Goal: Information Seeking & Learning: Find contact information

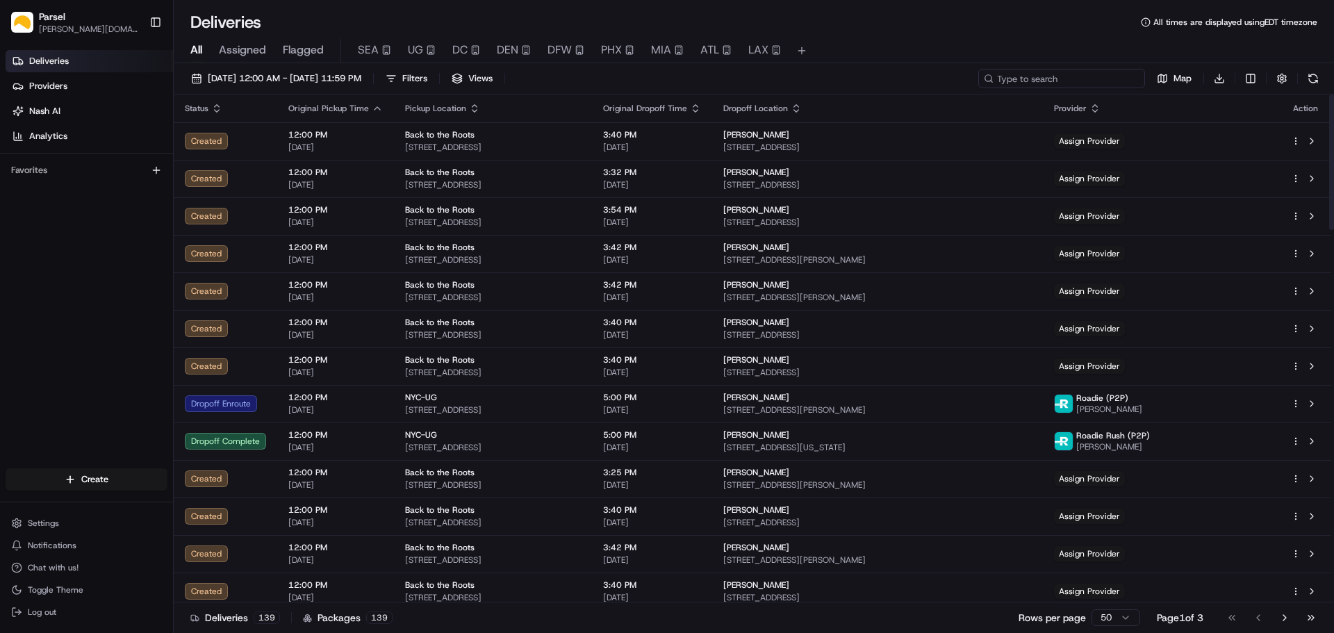
click at [1089, 81] on input at bounding box center [1061, 78] width 167 height 19
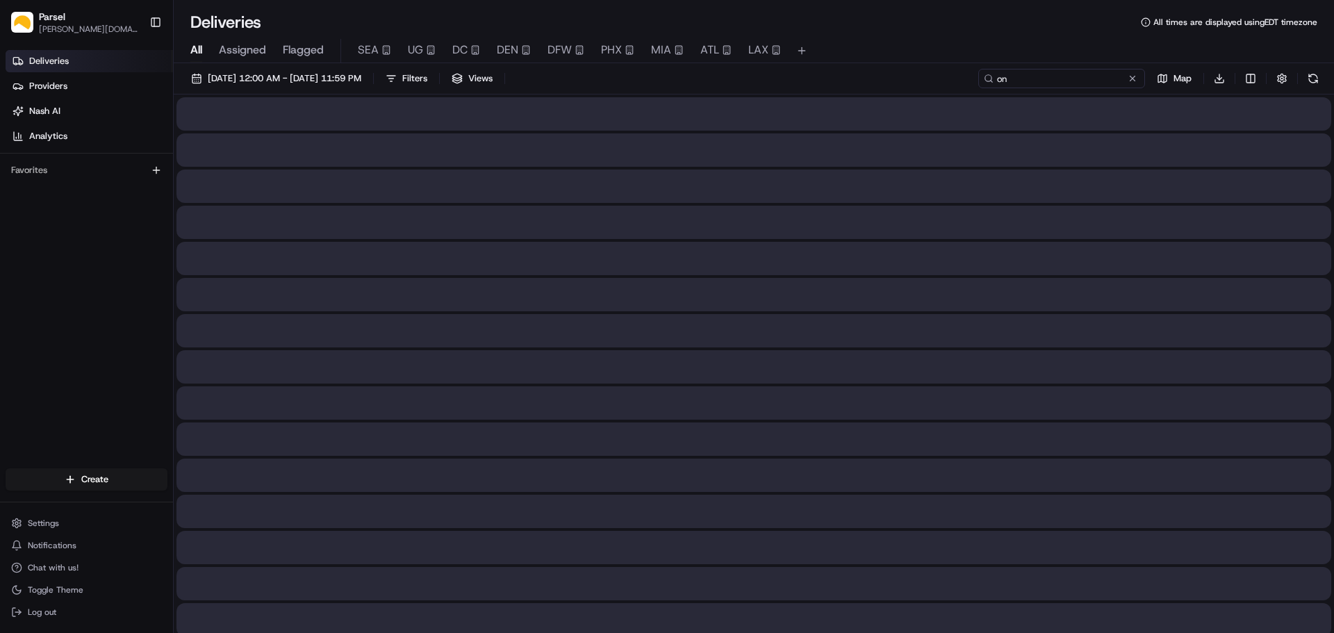
type input "o"
type input "tr"
type input "t"
type input "a"
type input "t"
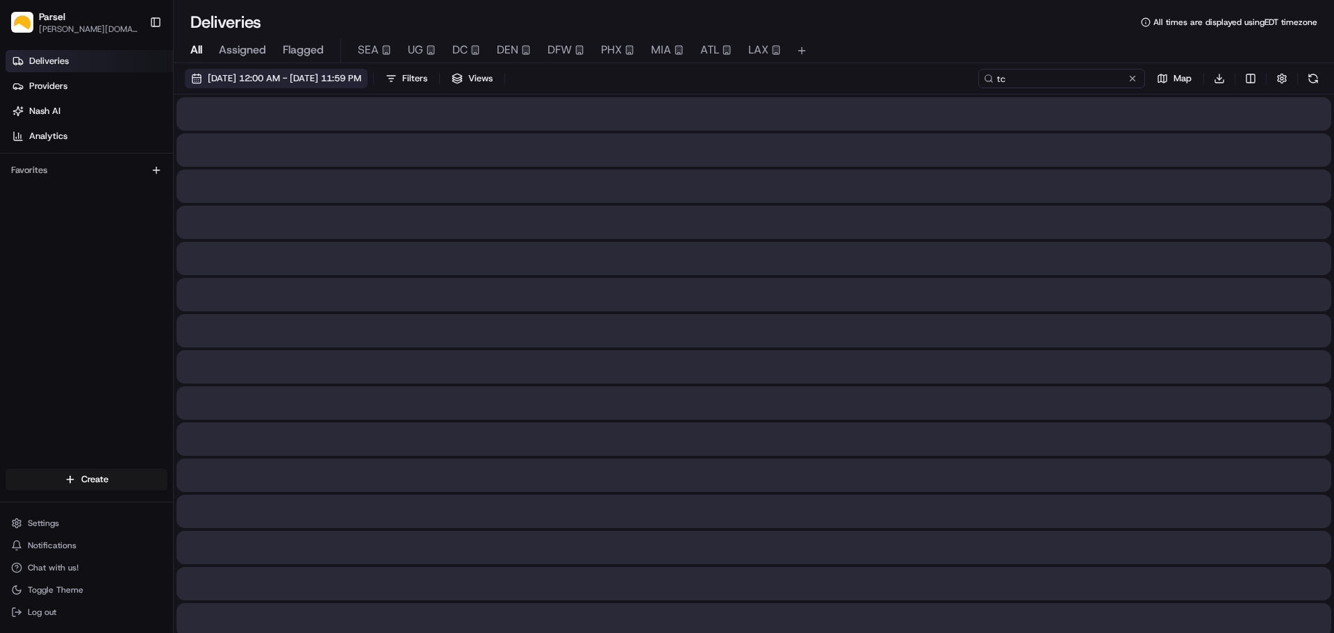
type input "tc"
click at [242, 76] on span "[DATE] 12:00 AM - [DATE] 11:59 PM" at bounding box center [285, 78] width 154 height 13
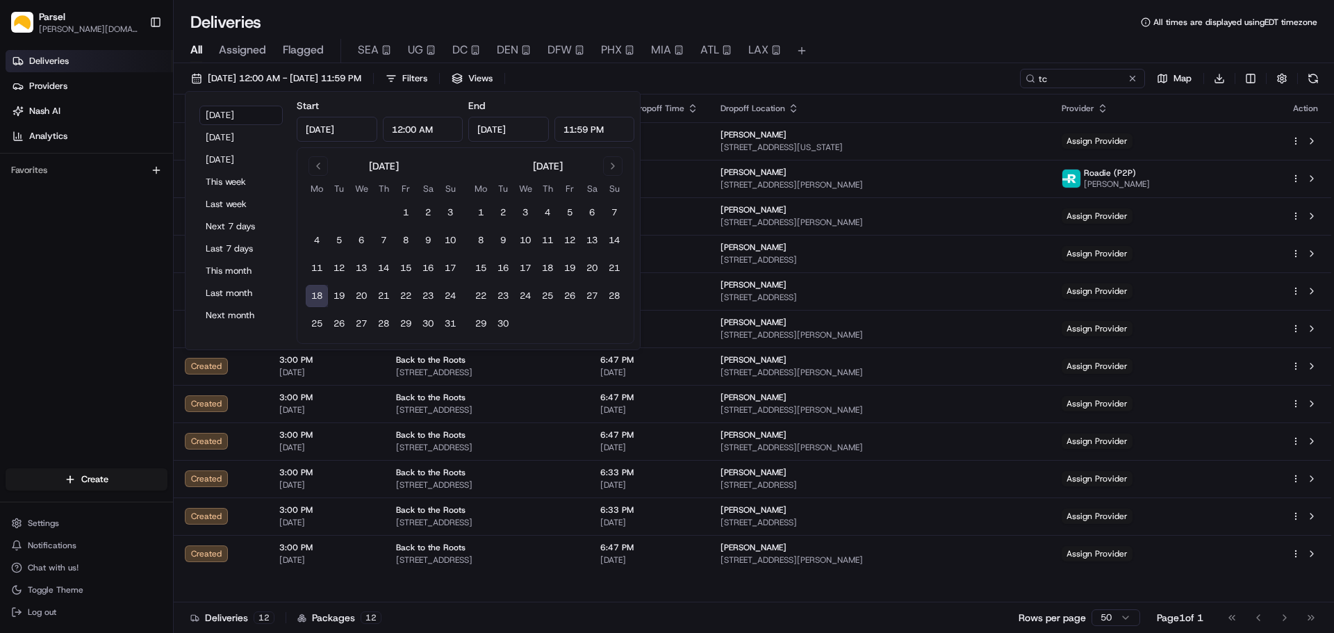
click at [326, 132] on input "[DATE]" at bounding box center [337, 129] width 81 height 25
click at [334, 130] on input "[DATE]" at bounding box center [337, 129] width 81 height 25
click at [319, 168] on button "Go to previous month" at bounding box center [317, 165] width 19 height 19
click at [342, 210] on button "1" at bounding box center [339, 212] width 22 height 22
type input "[DATE]"
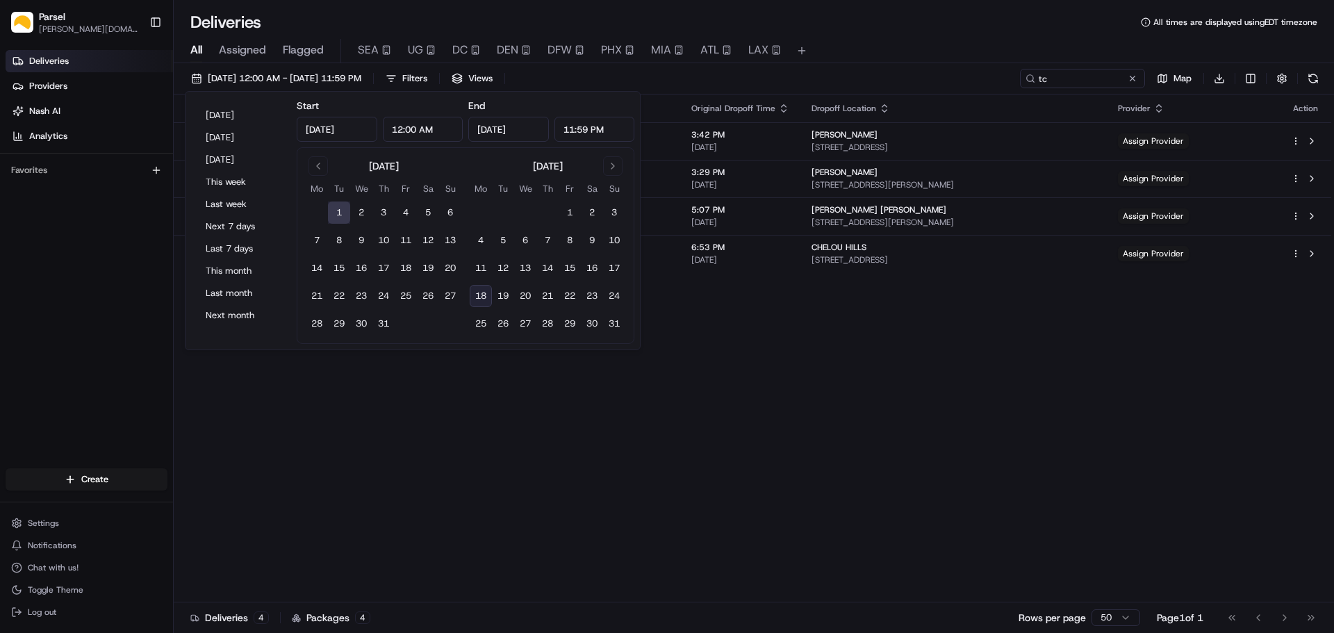
click at [508, 122] on input "[DATE]" at bounding box center [508, 129] width 81 height 25
click at [476, 297] on button "18" at bounding box center [481, 296] width 22 height 22
type input "[DATE]"
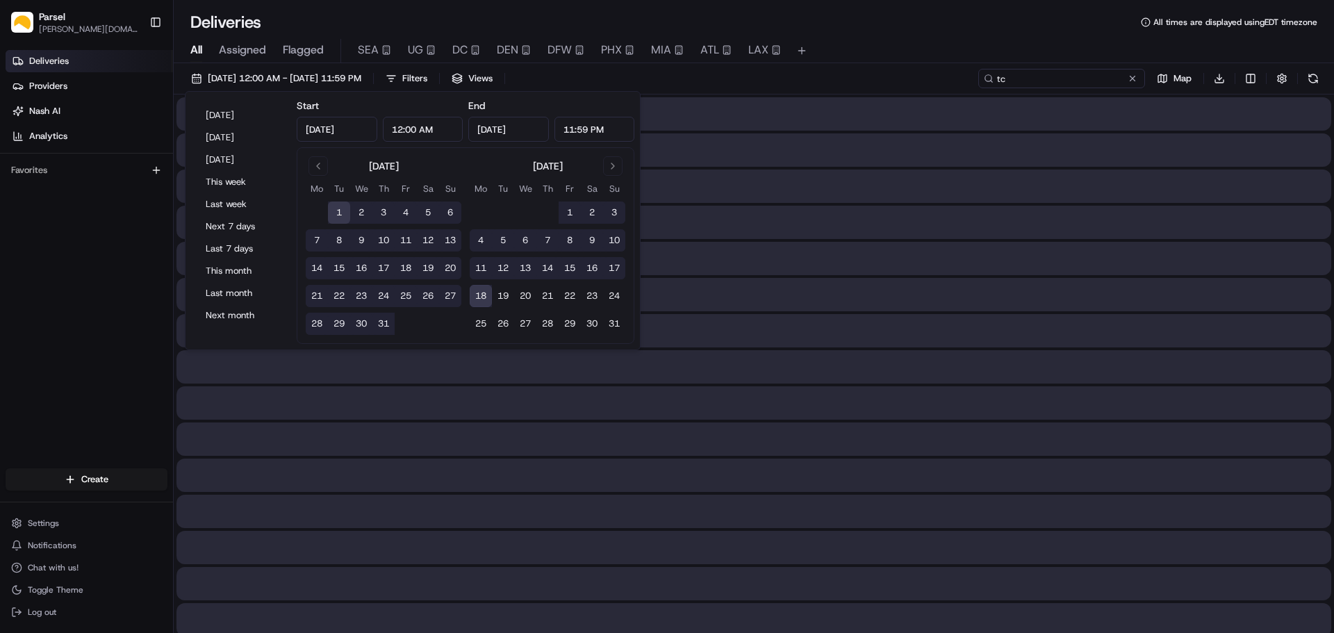
click at [1084, 79] on input "tc" at bounding box center [1061, 78] width 167 height 19
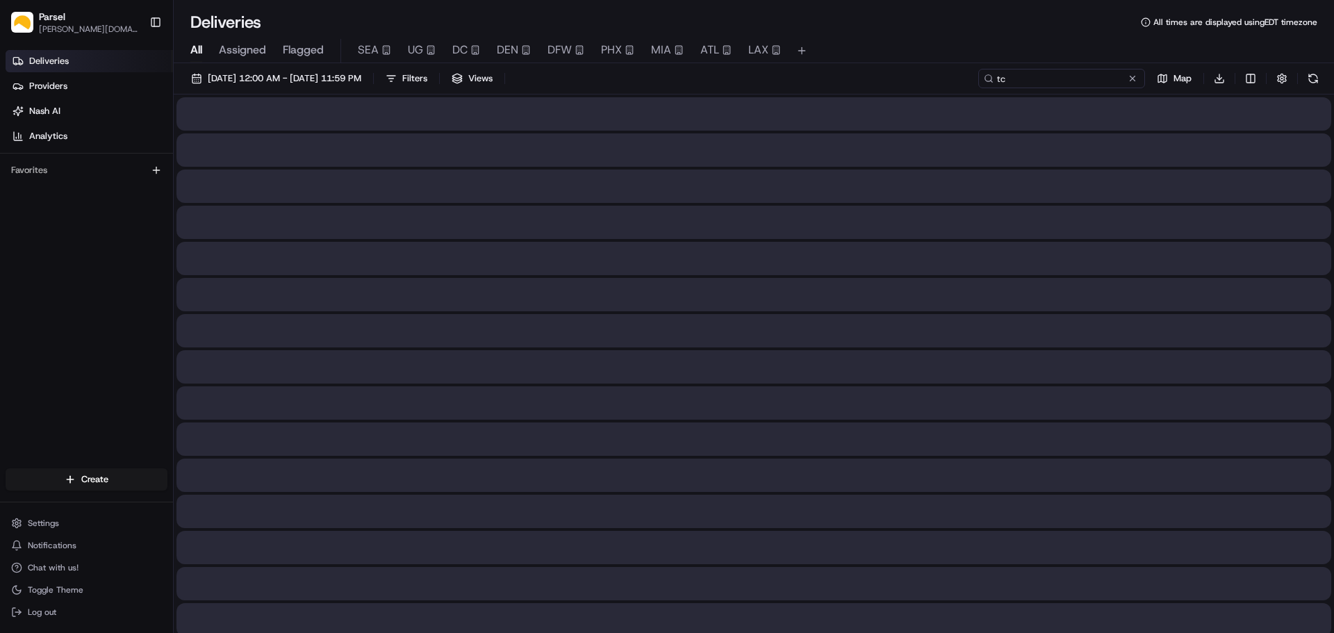
drag, startPoint x: 1029, startPoint y: 83, endPoint x: 948, endPoint y: 82, distance: 80.6
click at [948, 82] on div "[DATE] 12:00 AM - [DATE] 11:59 PM Filters Views tc Map Download" at bounding box center [754, 82] width 1160 height 26
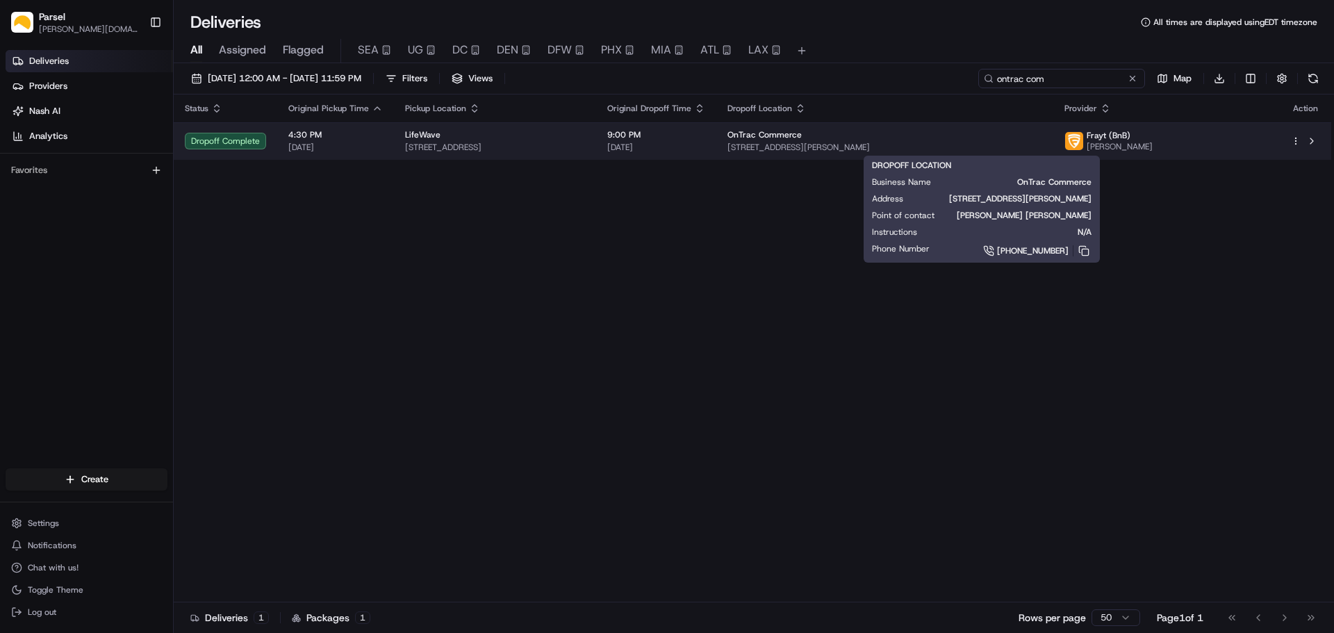
type input "ontrac com"
click at [923, 145] on span "[STREET_ADDRESS][PERSON_NAME]" at bounding box center [884, 147] width 315 height 11
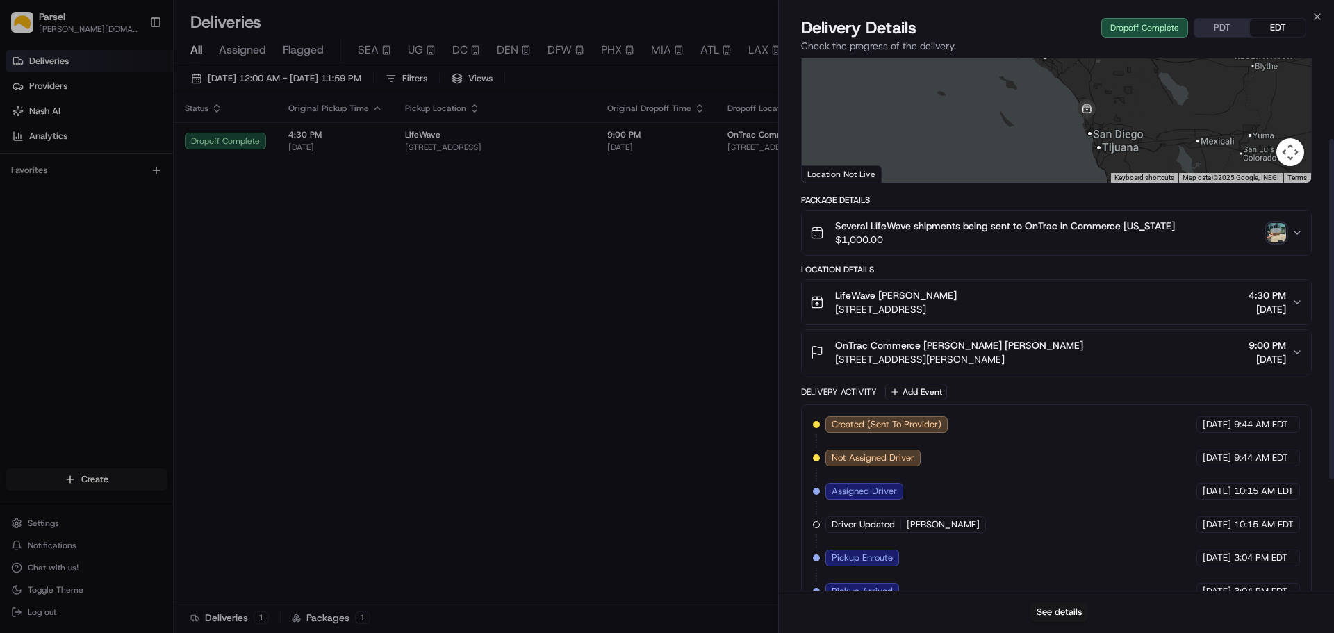
scroll to position [139, 0]
click at [1088, 337] on div "OnTrac Commerce [PERSON_NAME] [PERSON_NAME] [STREET_ADDRESS][PERSON_NAME] 9:00 …" at bounding box center [1050, 351] width 481 height 28
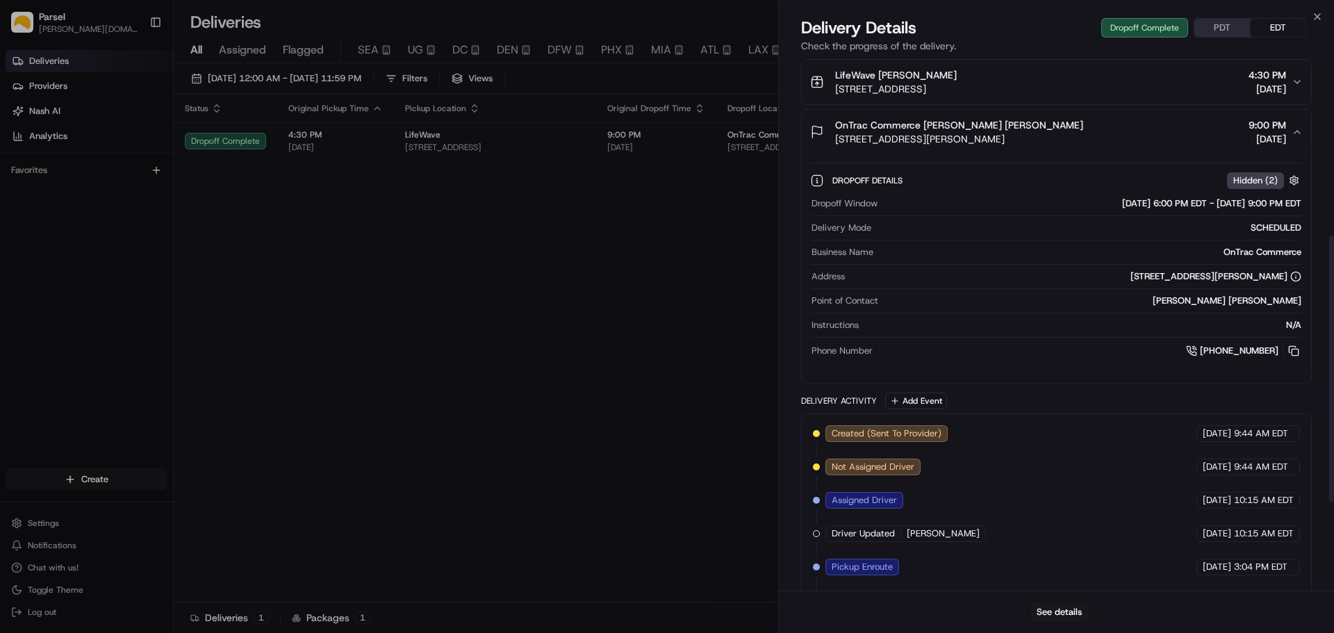
scroll to position [347, 0]
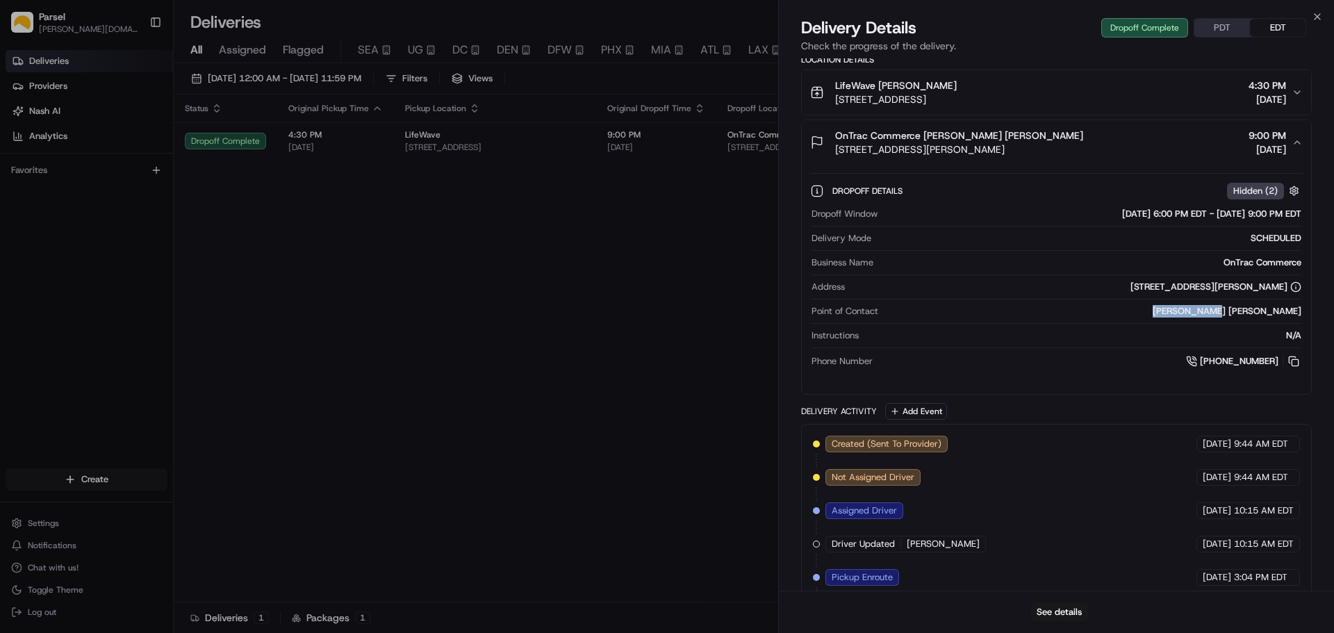
drag, startPoint x: 1254, startPoint y: 311, endPoint x: 1303, endPoint y: 308, distance: 48.7
click at [1303, 308] on div "Dropoff Details Hidden ( 2 ) Dropoff Window [DATE] 6:00 PM EDT - [DATE] 9:00 PM…" at bounding box center [1056, 274] width 509 height 218
copy div "[PERSON_NAME] [PERSON_NAME]"
click at [1292, 357] on button at bounding box center [1293, 361] width 15 height 15
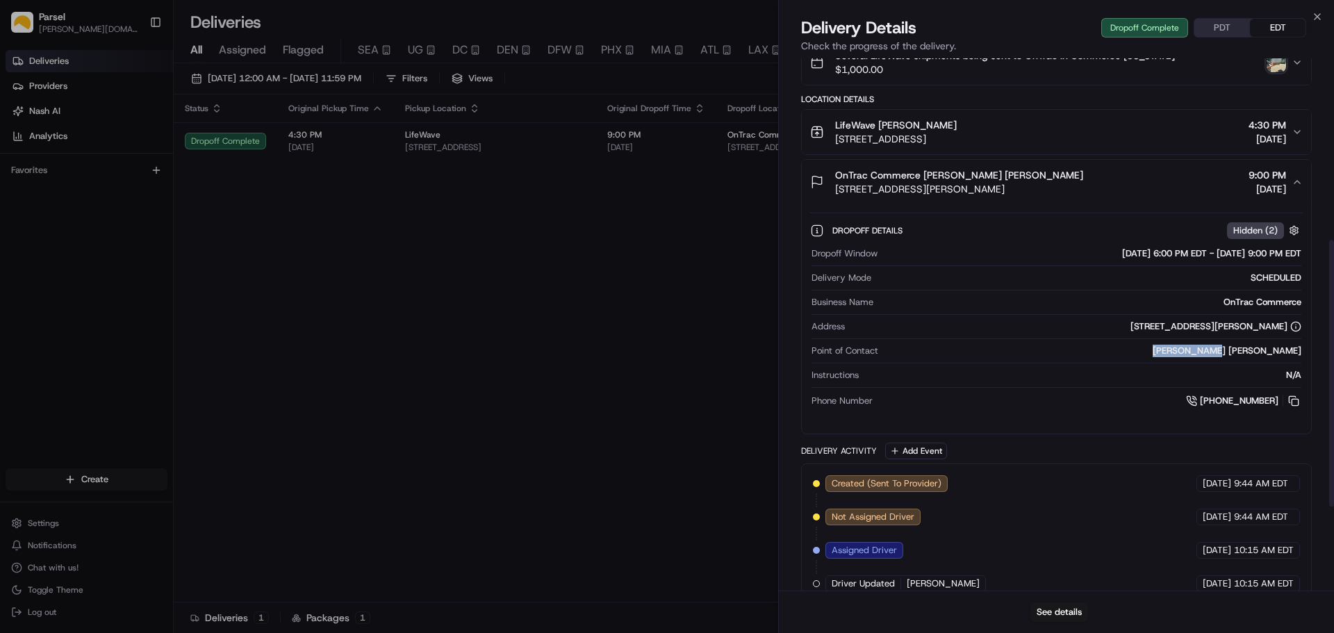
scroll to position [278, 0]
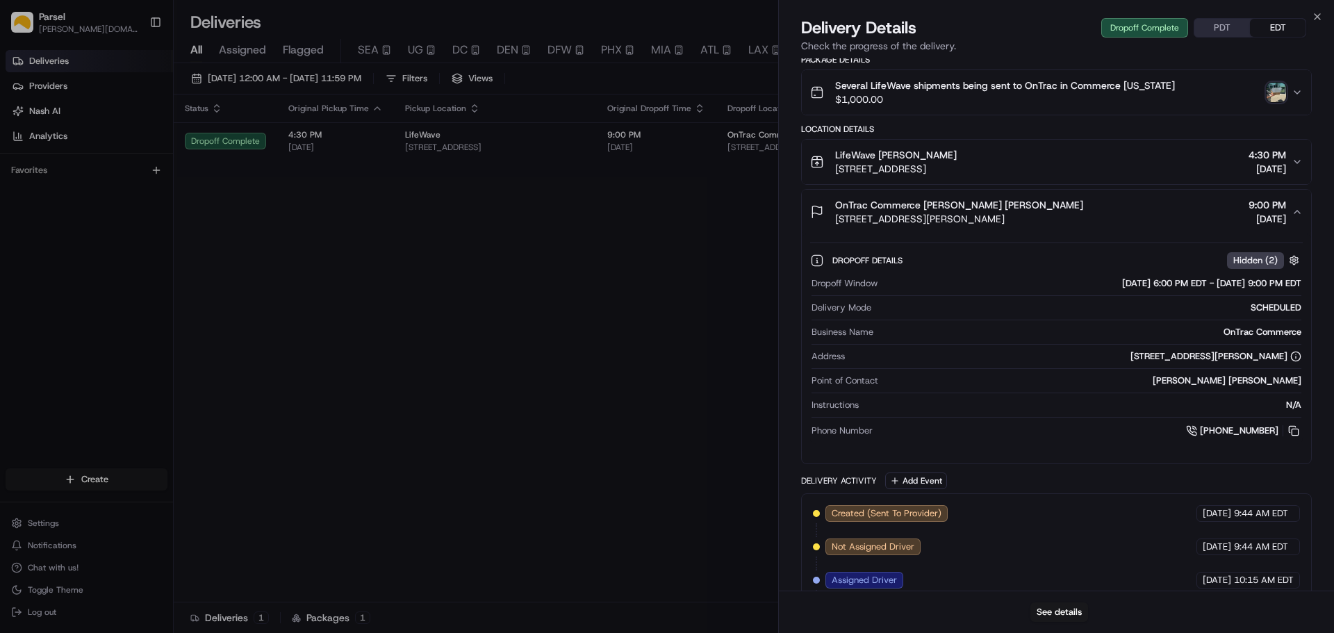
click at [1154, 221] on div "OnTrac Commerce [PERSON_NAME] [PERSON_NAME] [STREET_ADDRESS][PERSON_NAME] 9:00 …" at bounding box center [1050, 212] width 481 height 28
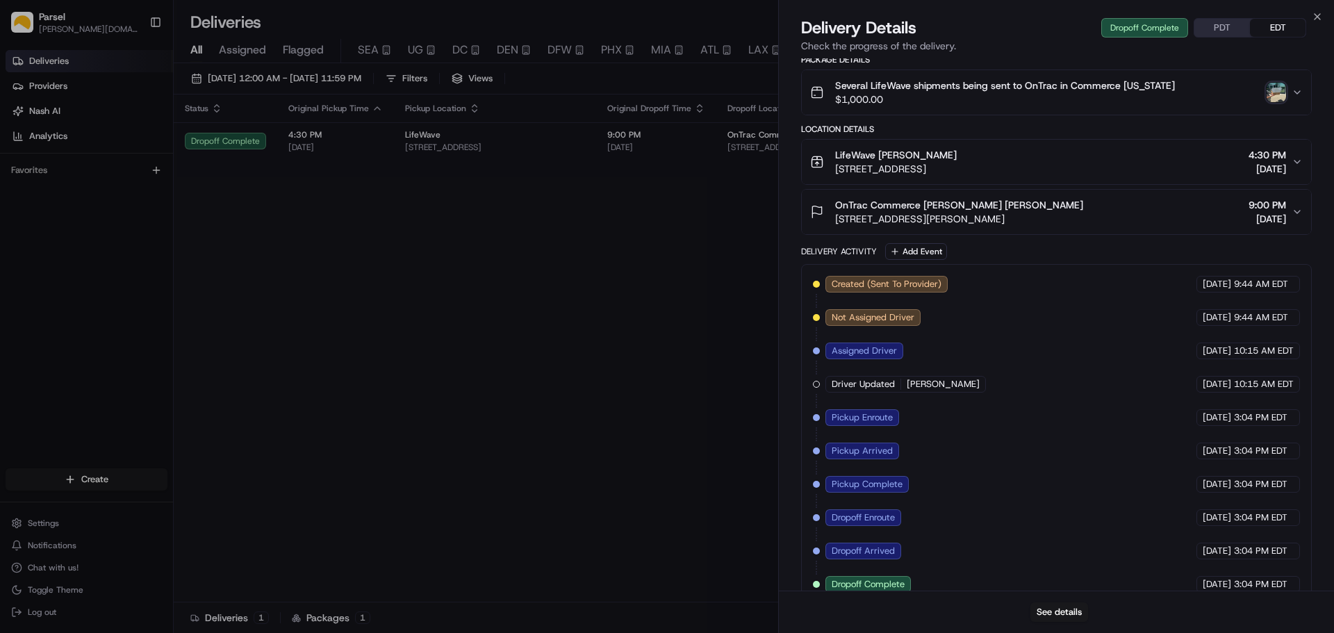
click at [1152, 215] on div "OnTrac Commerce [PERSON_NAME] [PERSON_NAME] [STREET_ADDRESS][PERSON_NAME] 9:00 …" at bounding box center [1050, 212] width 481 height 28
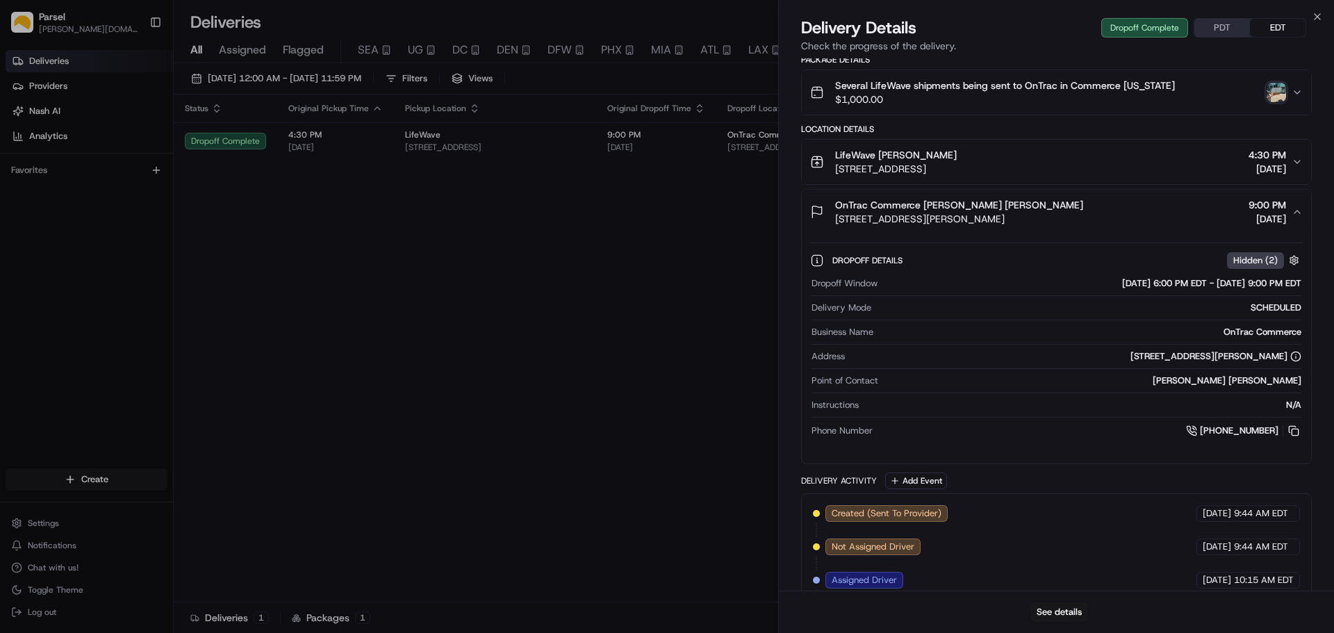
click at [957, 170] on span "[STREET_ADDRESS]" at bounding box center [896, 169] width 122 height 14
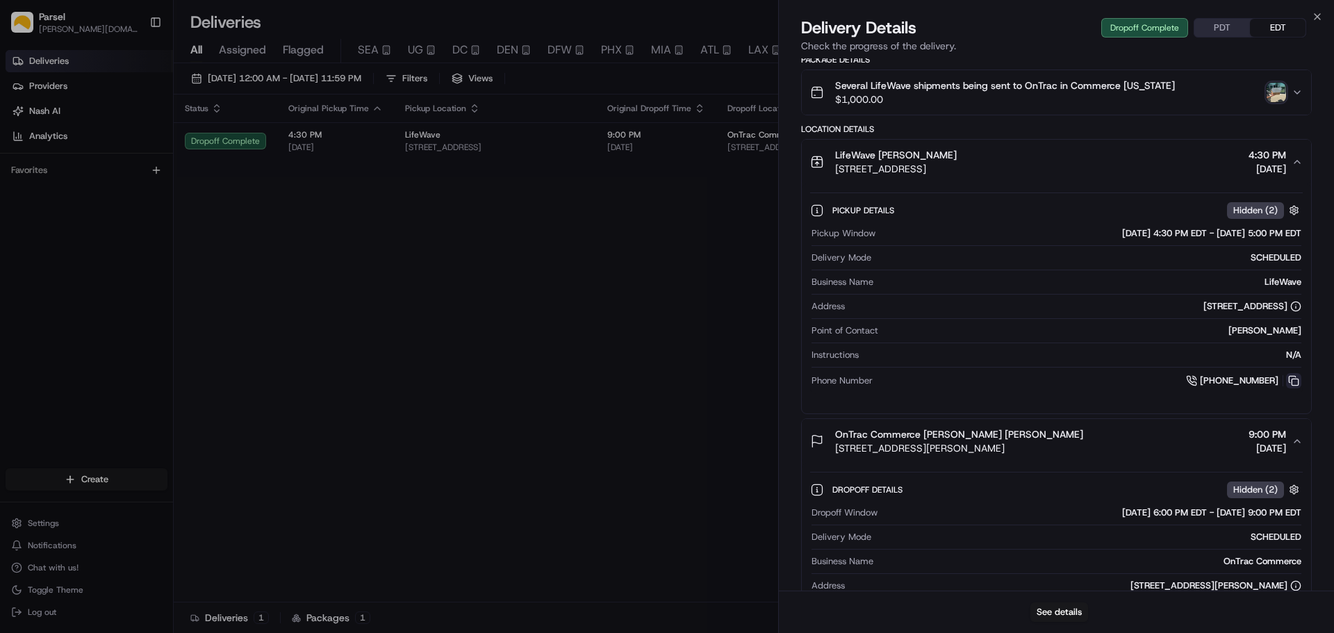
click at [1295, 378] on button at bounding box center [1293, 380] width 15 height 15
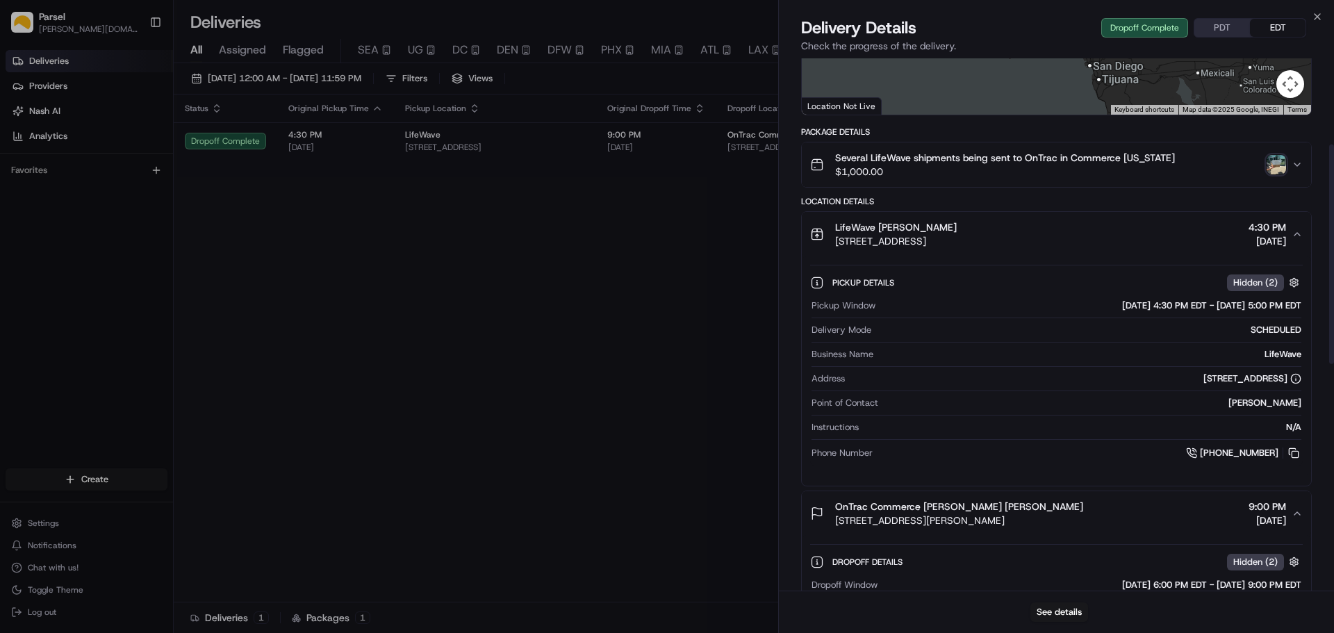
scroll to position [208, 0]
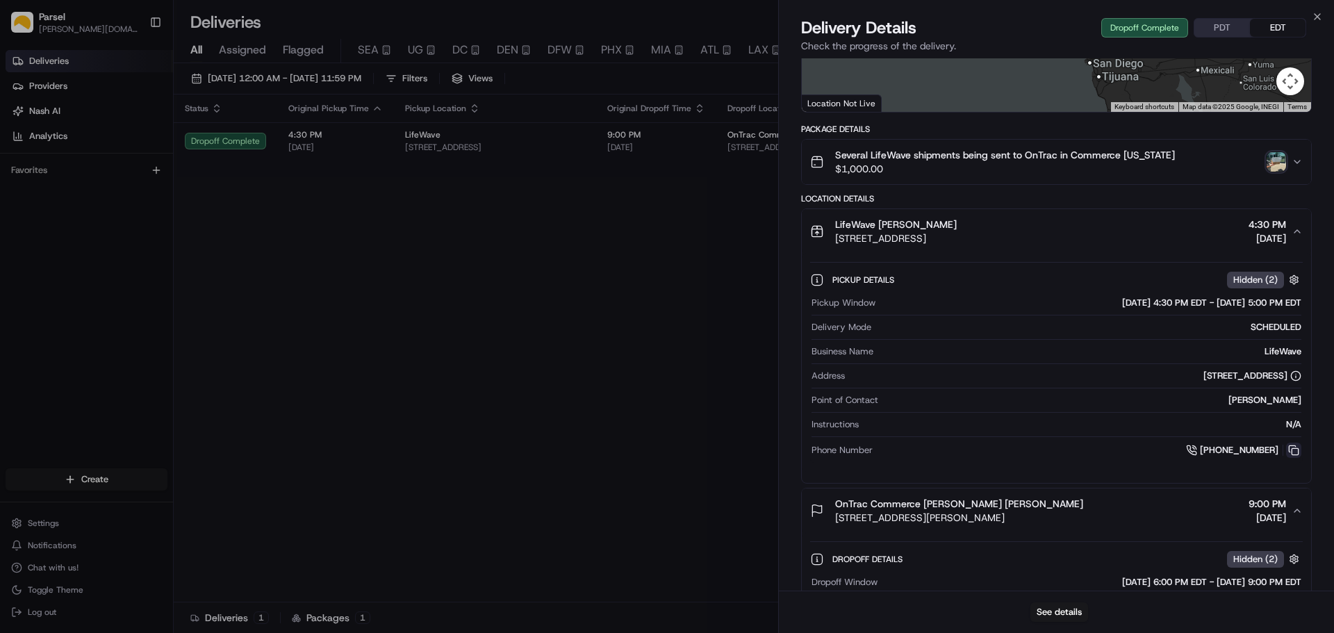
click at [1294, 449] on button at bounding box center [1293, 450] width 15 height 15
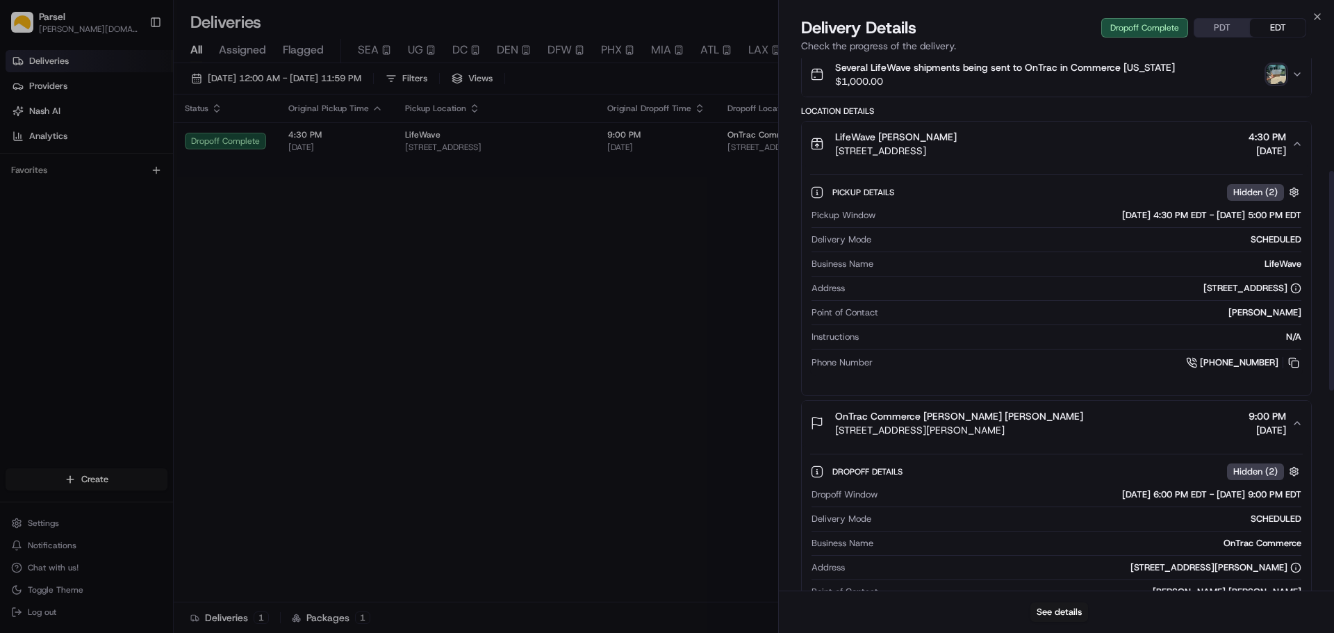
scroll to position [272, 0]
